Goal: Understand process/instructions

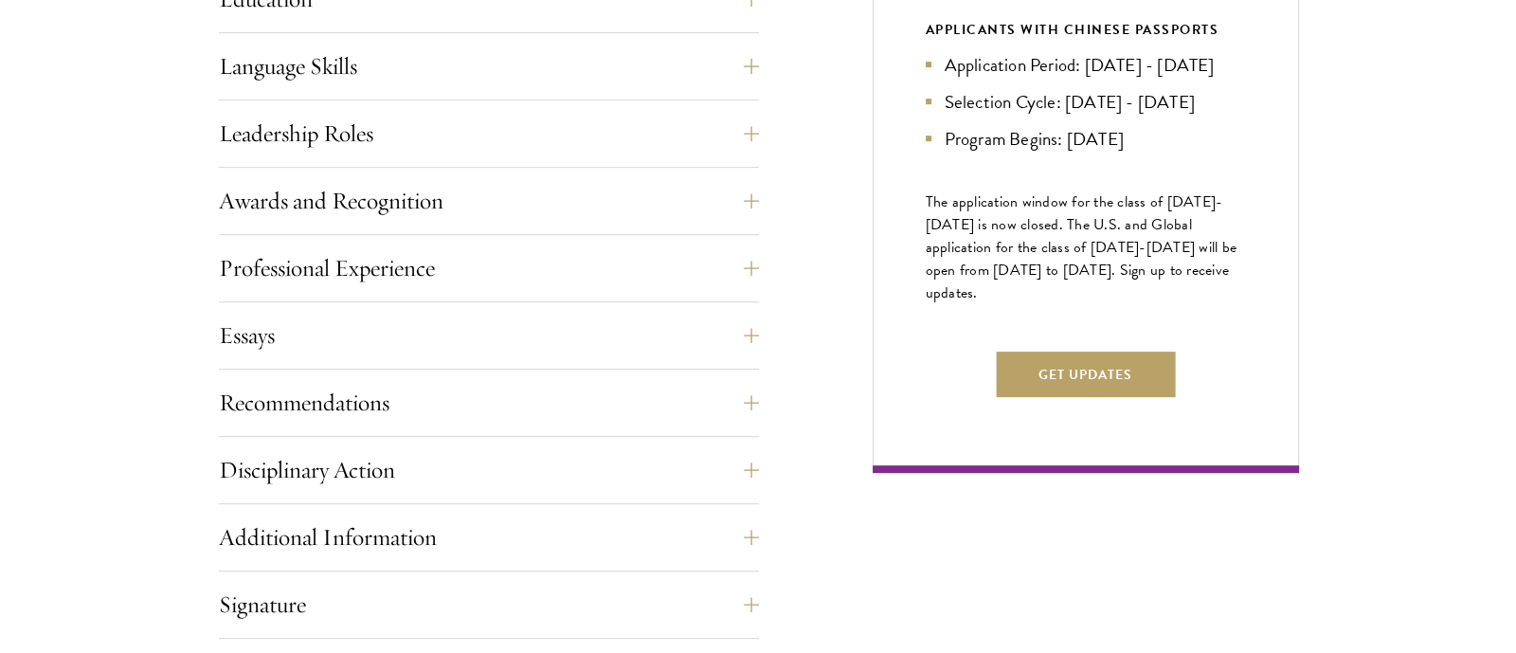
scroll to position [1059, 0]
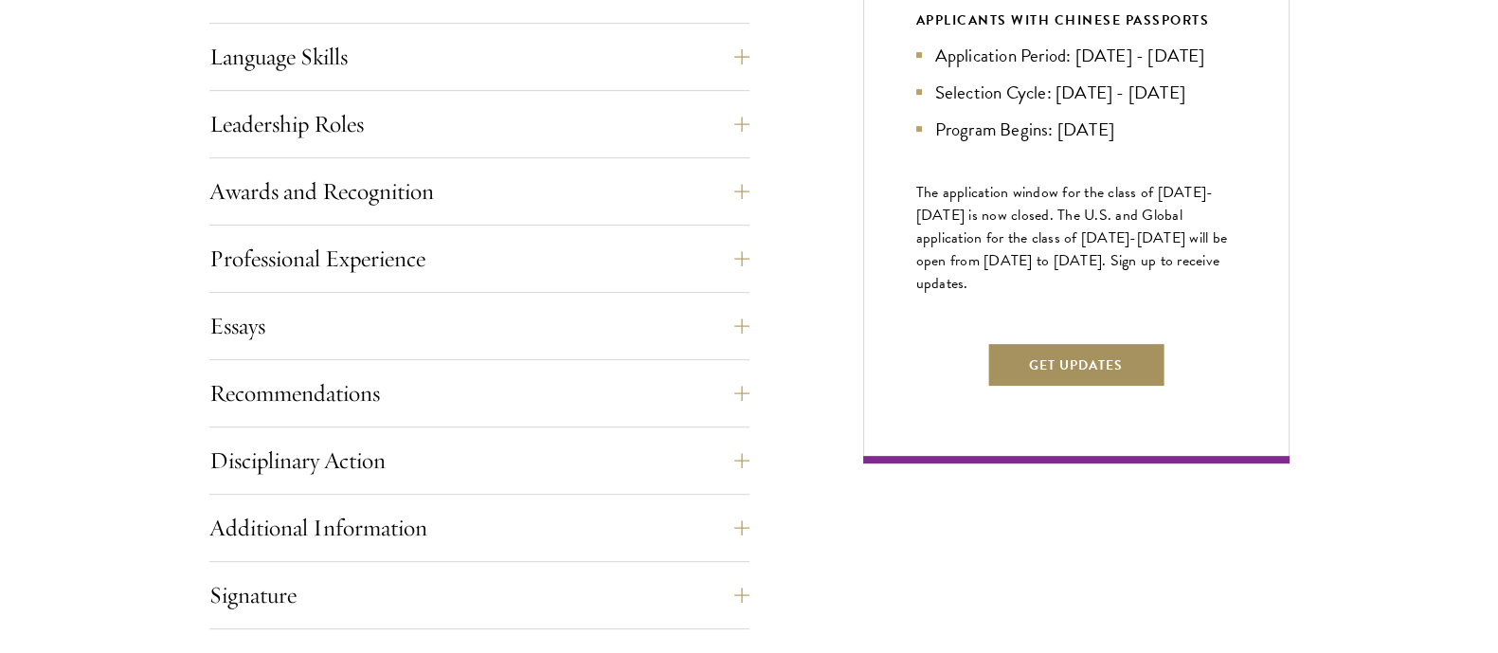
click at [1076, 388] on button "Get Updates" at bounding box center [1076, 364] width 179 height 45
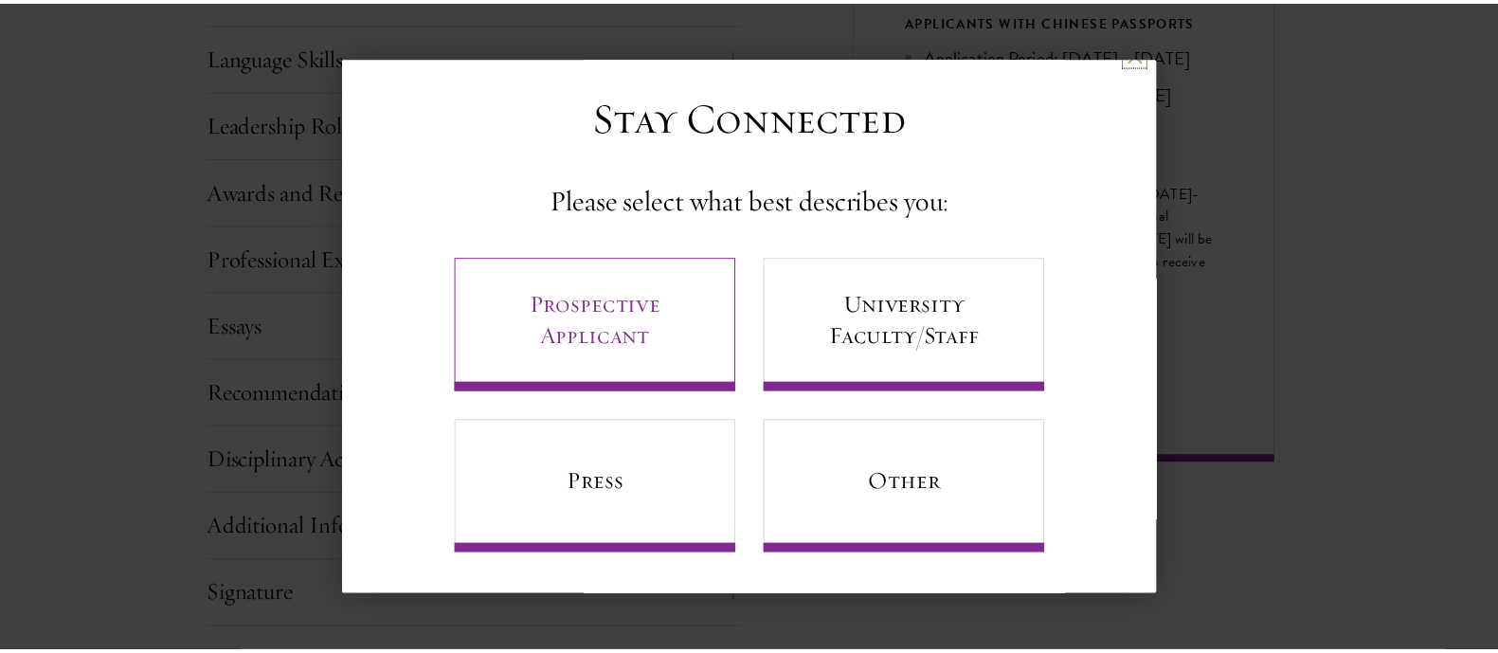
scroll to position [21, 0]
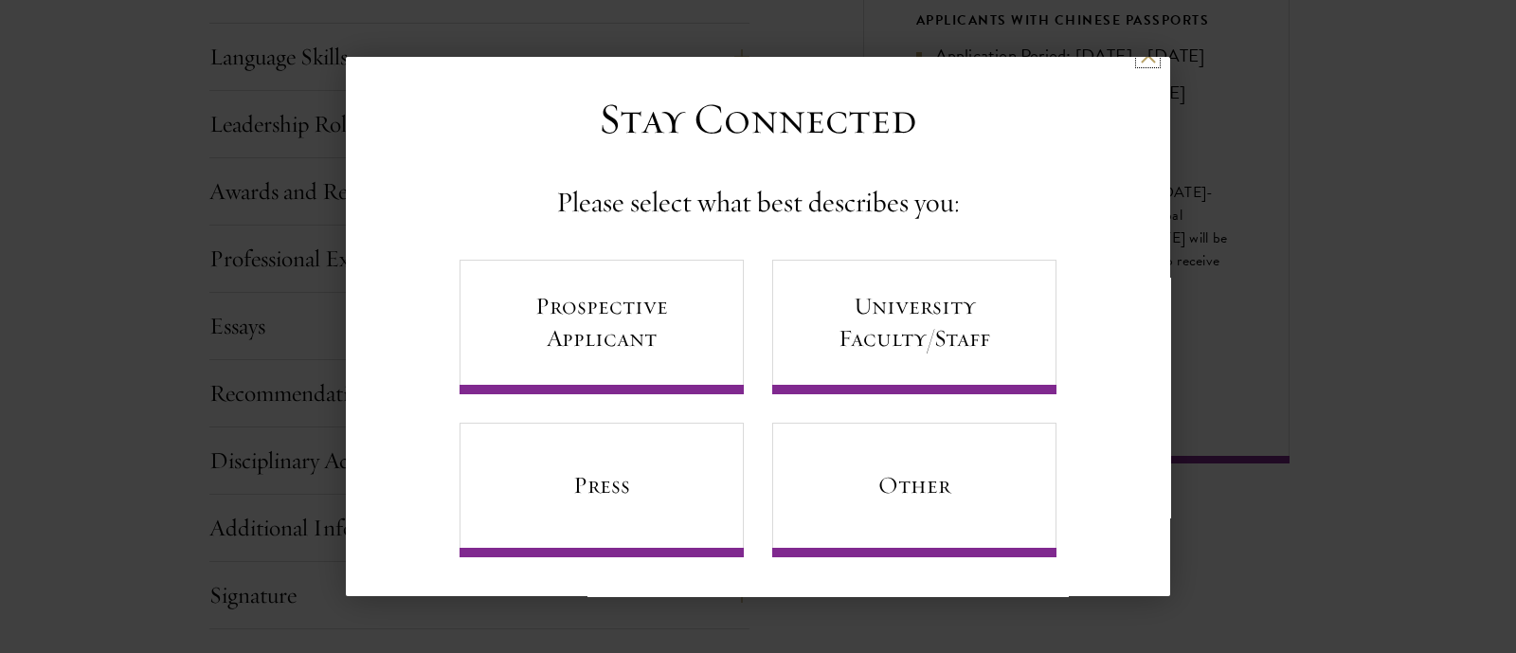
click at [1140, 59] on button at bounding box center [1148, 55] width 16 height 16
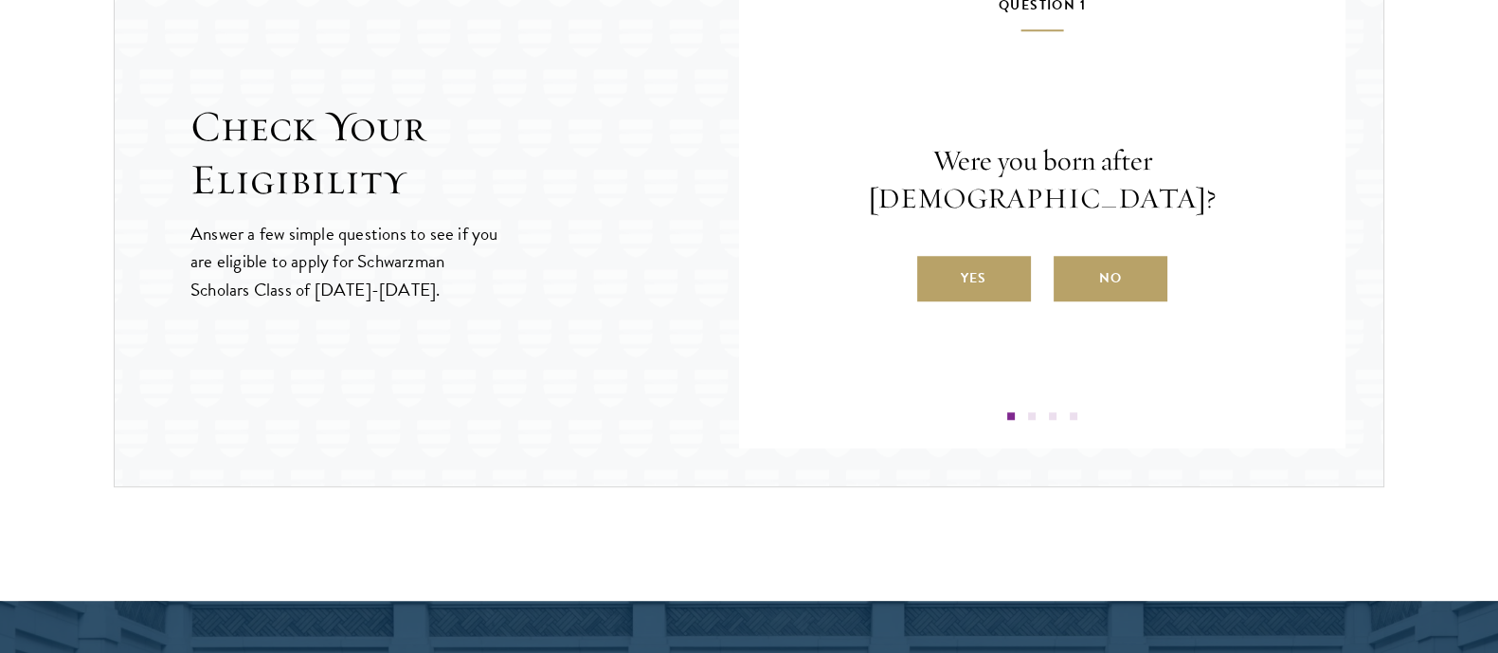
scroll to position [2089, 0]
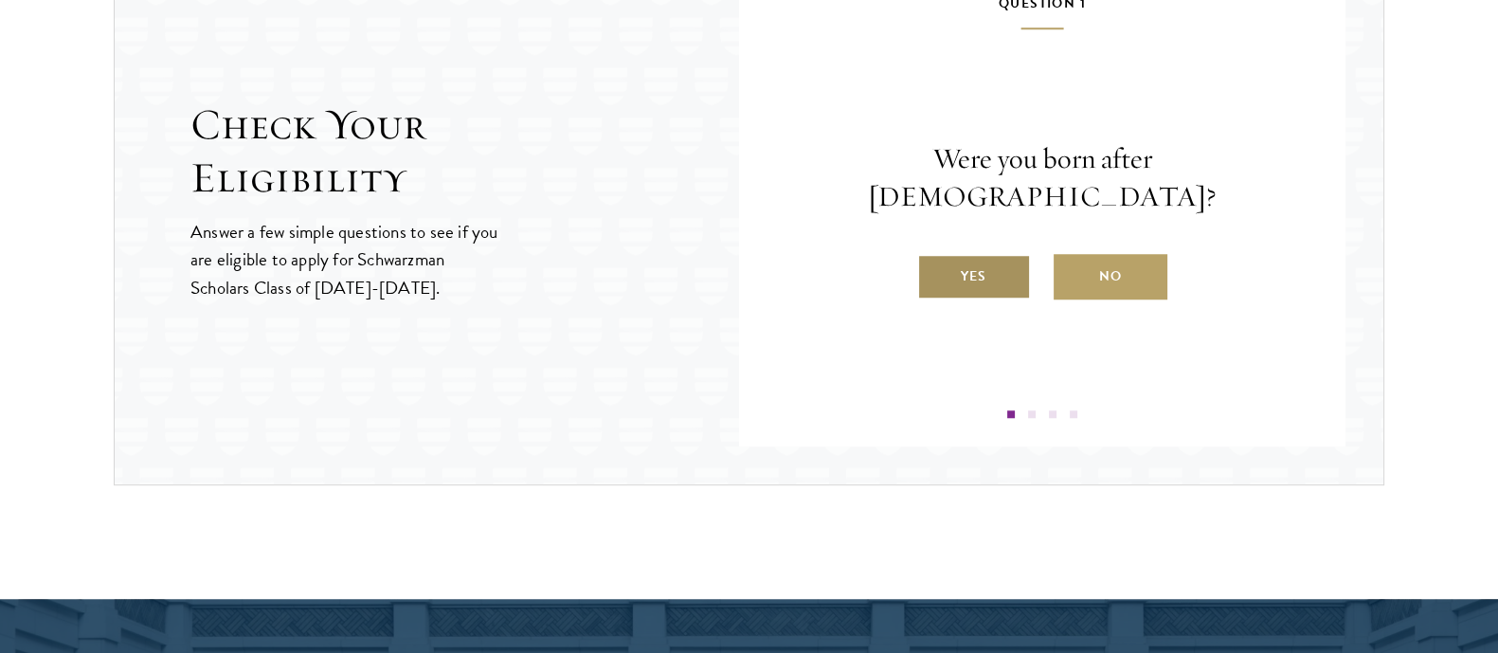
click at [986, 261] on label "Yes" at bounding box center [974, 276] width 114 height 45
click at [935, 261] on input "Yes" at bounding box center [925, 264] width 17 height 17
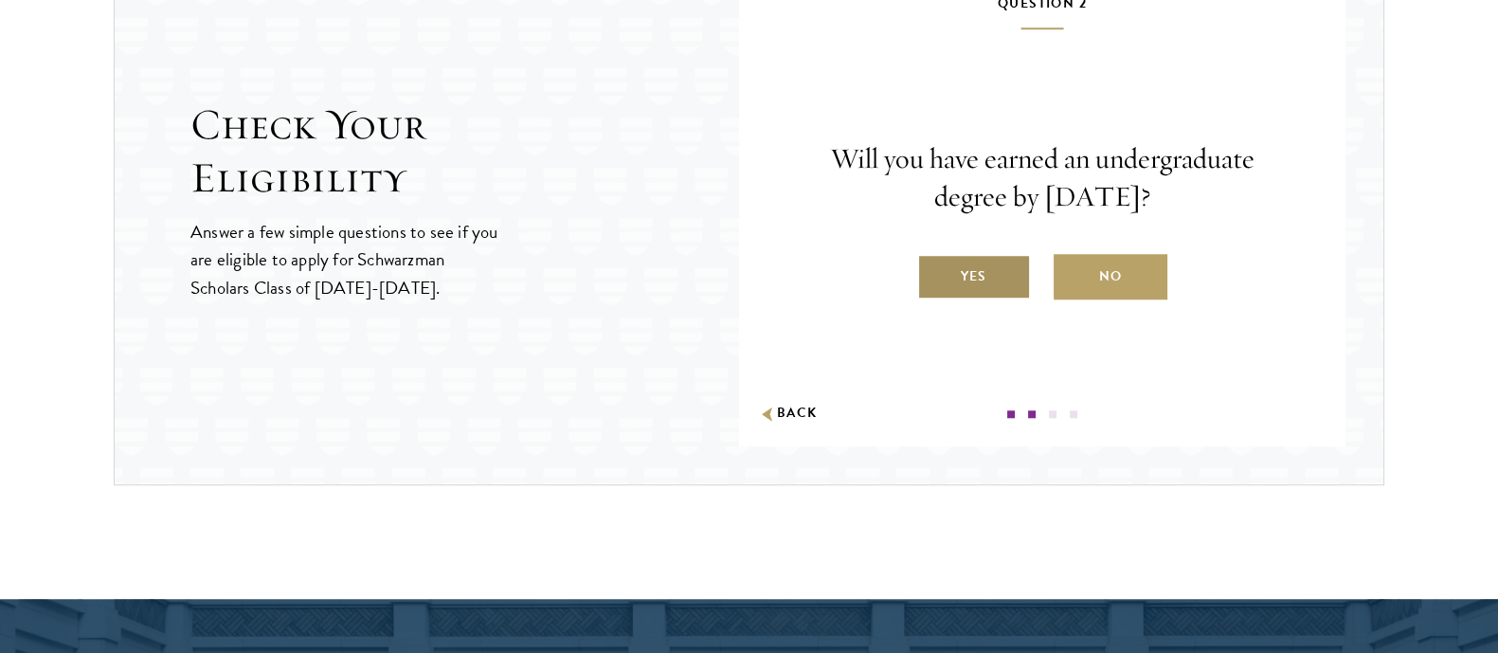
click at [986, 273] on label "Yes" at bounding box center [974, 276] width 114 height 45
click at [935, 273] on input "Yes" at bounding box center [925, 264] width 17 height 17
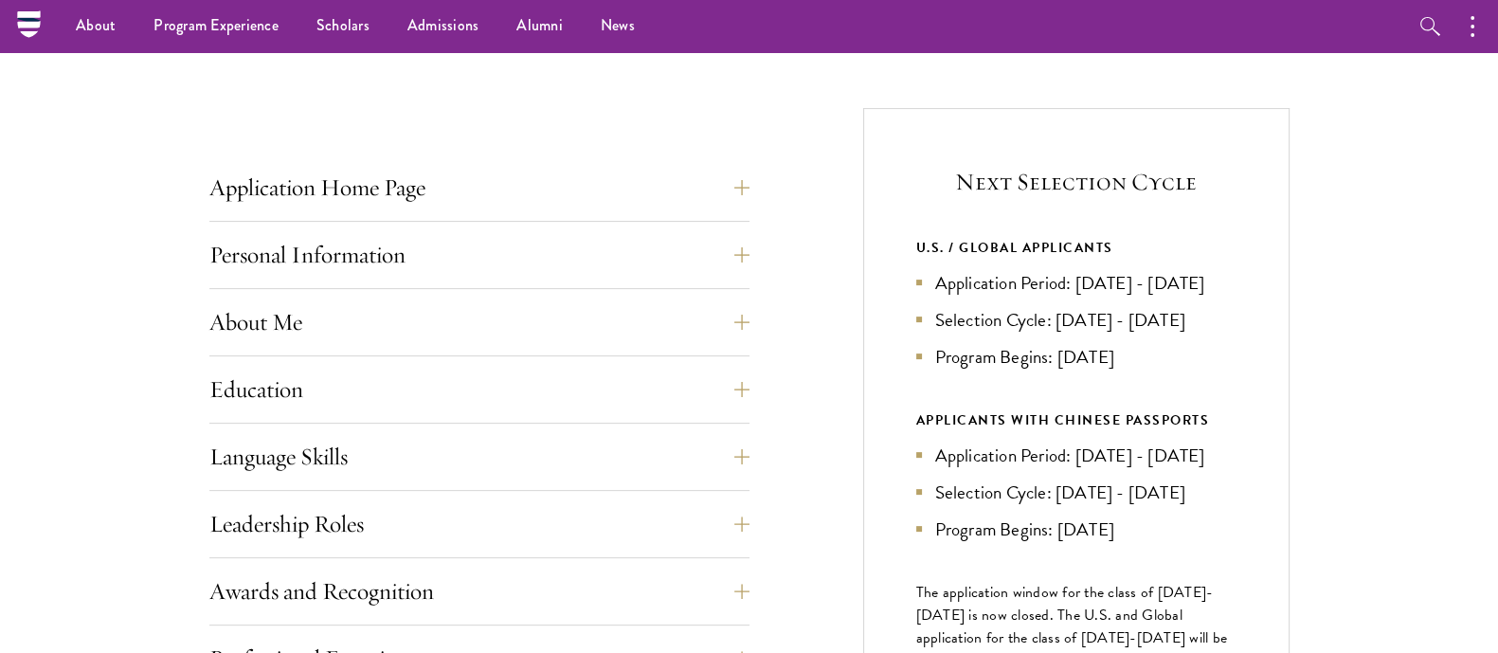
scroll to position [0, 0]
